Goal: Task Accomplishment & Management: Manage account settings

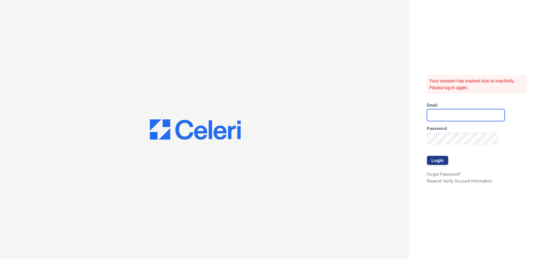
drag, startPoint x: 466, startPoint y: 118, endPoint x: 462, endPoint y: 121, distance: 4.7
click at [466, 118] on input "email" at bounding box center [466, 115] width 78 height 12
type input "33ninety.leasing1@ghancooper.com"
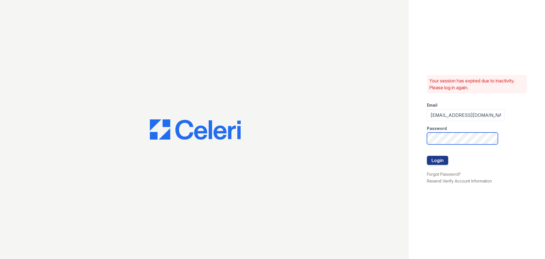
click at [427, 155] on button "Login" at bounding box center [437, 159] width 21 height 9
